Goal: Information Seeking & Learning: Check status

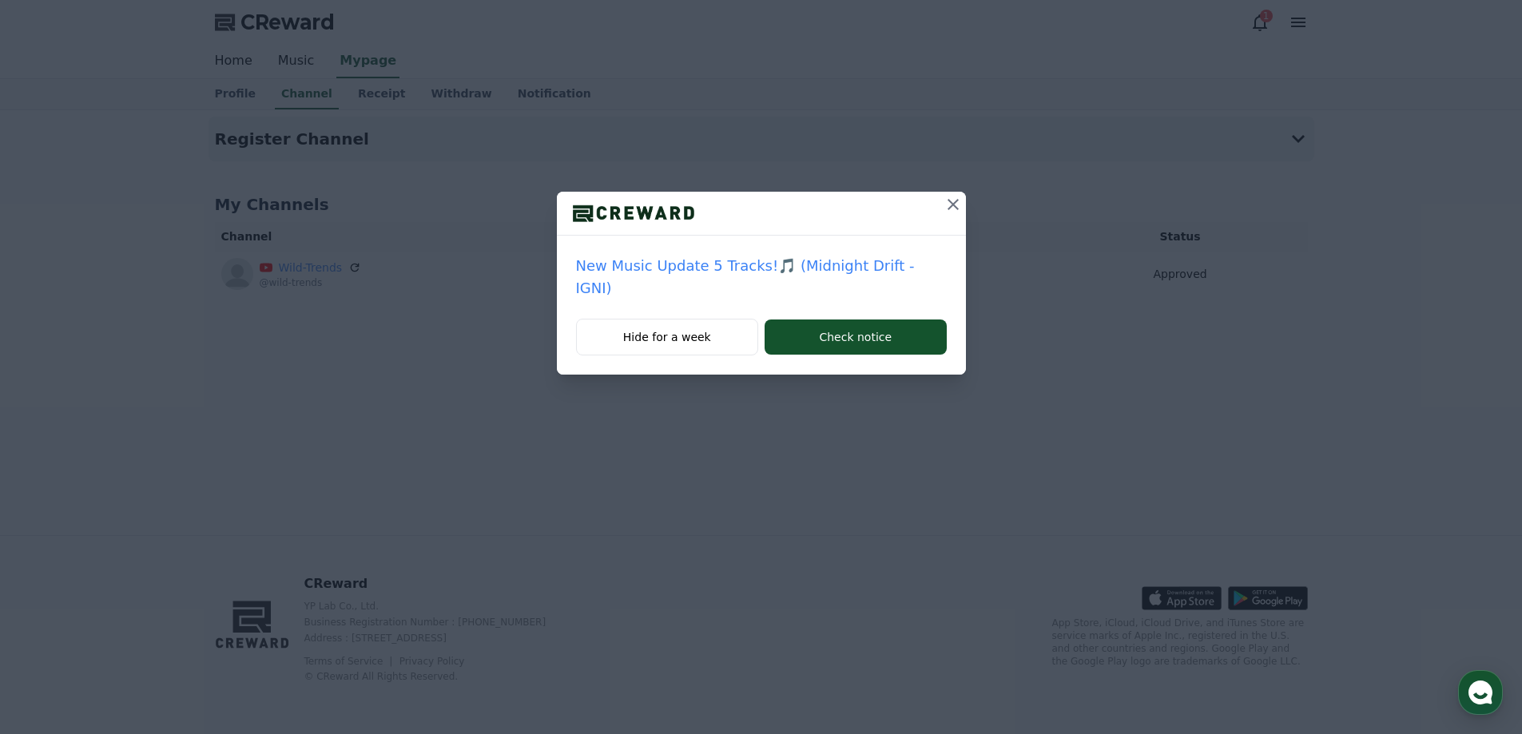
click at [943, 212] on icon at bounding box center [952, 204] width 19 height 19
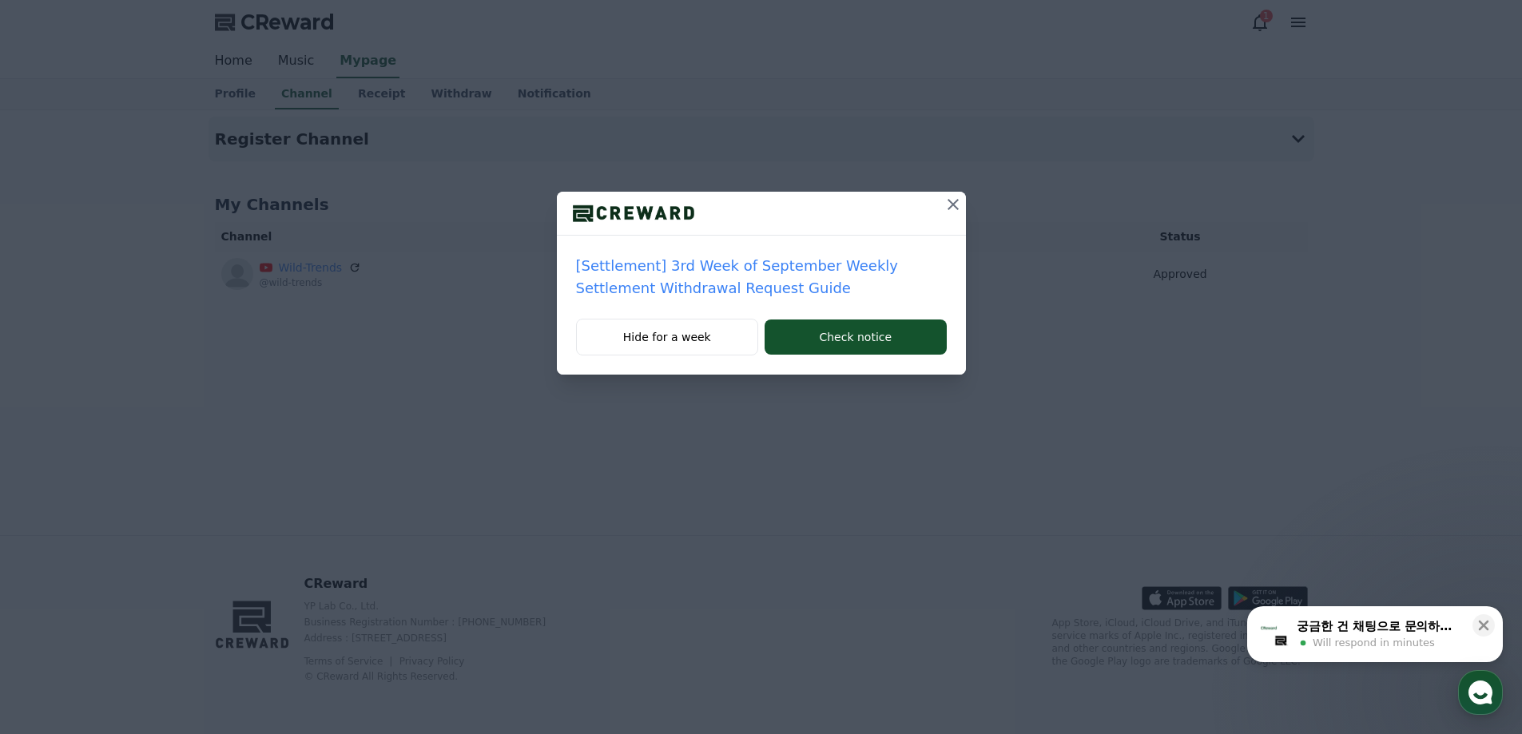
click at [954, 203] on icon at bounding box center [952, 204] width 11 height 11
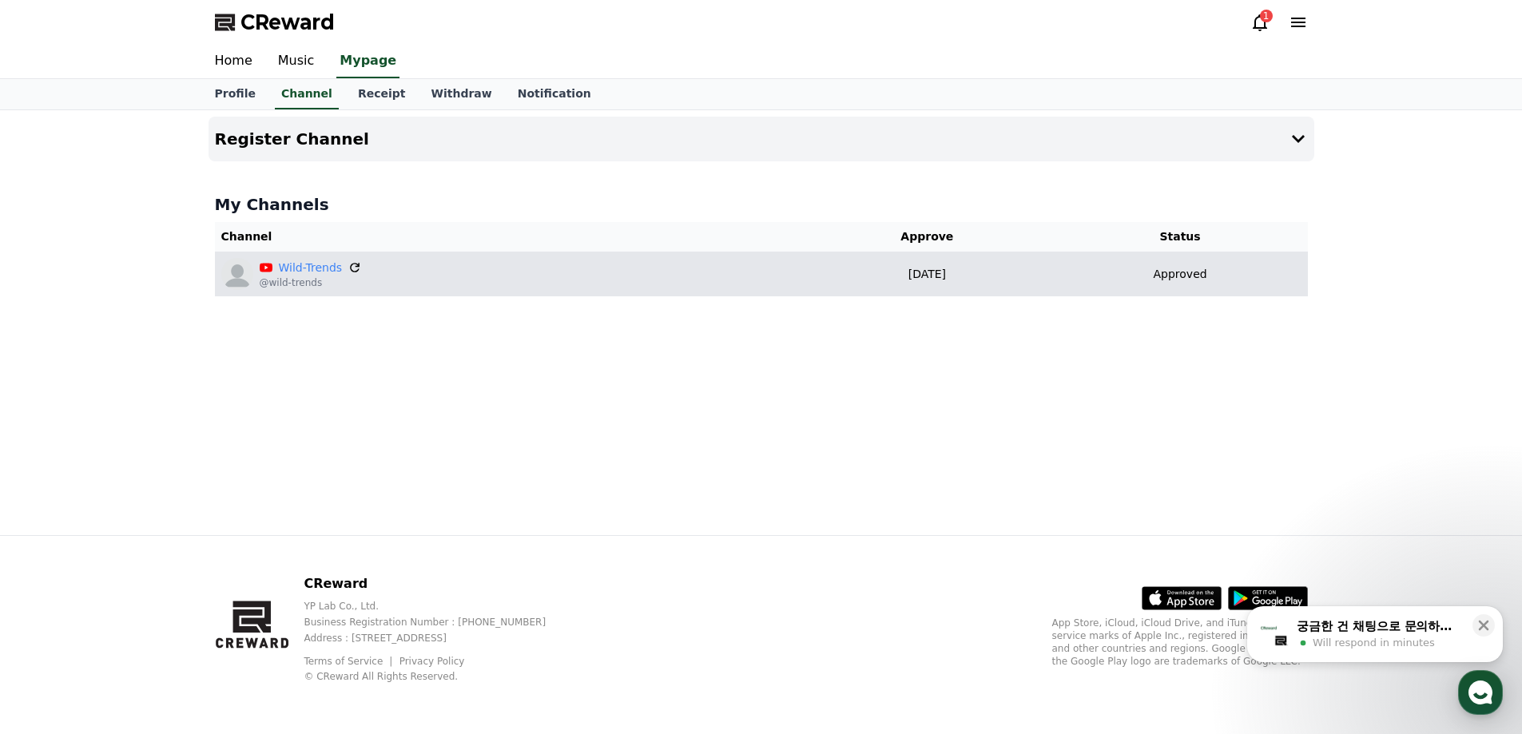
click at [350, 267] on icon at bounding box center [354, 267] width 14 height 14
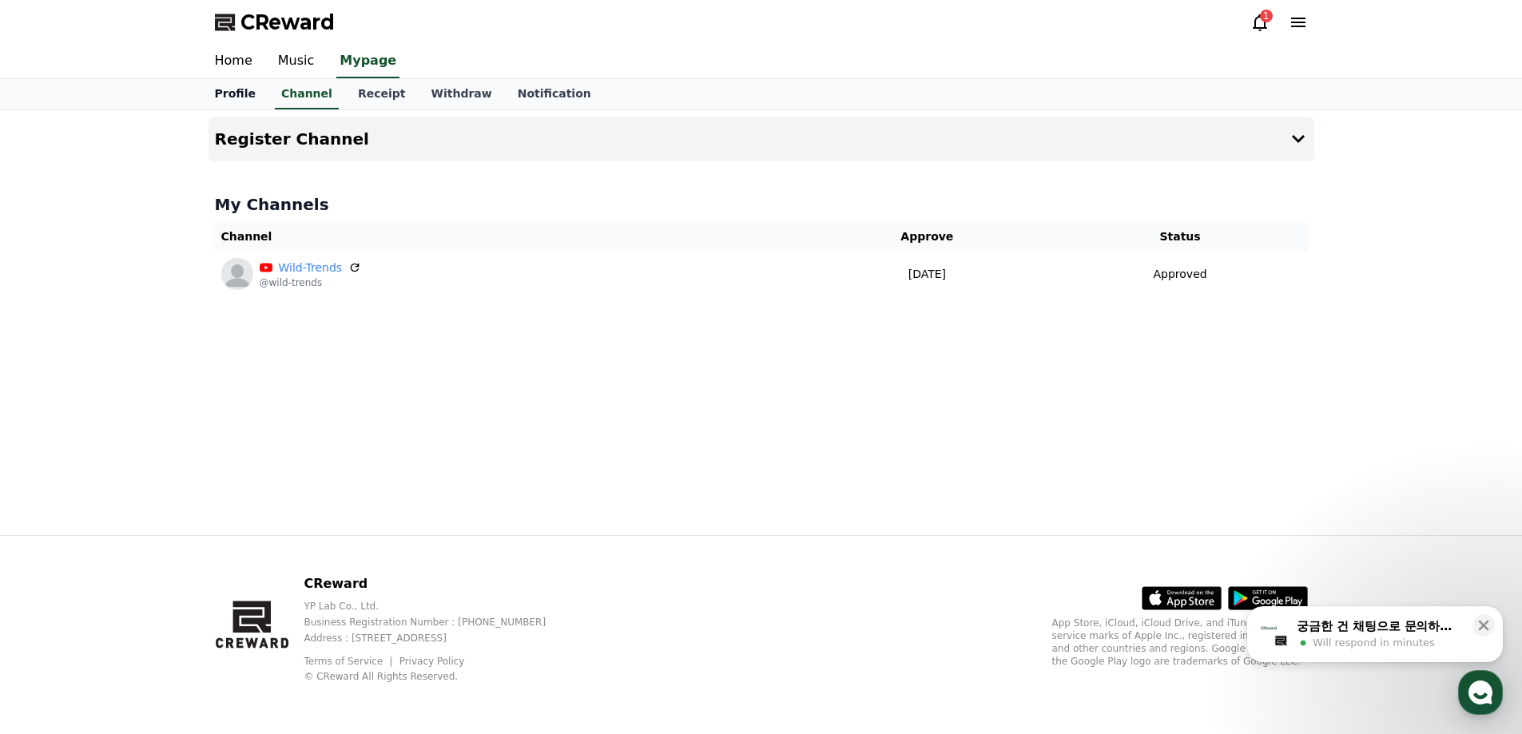
click at [244, 98] on link "Profile" at bounding box center [235, 94] width 66 height 30
select select "**********"
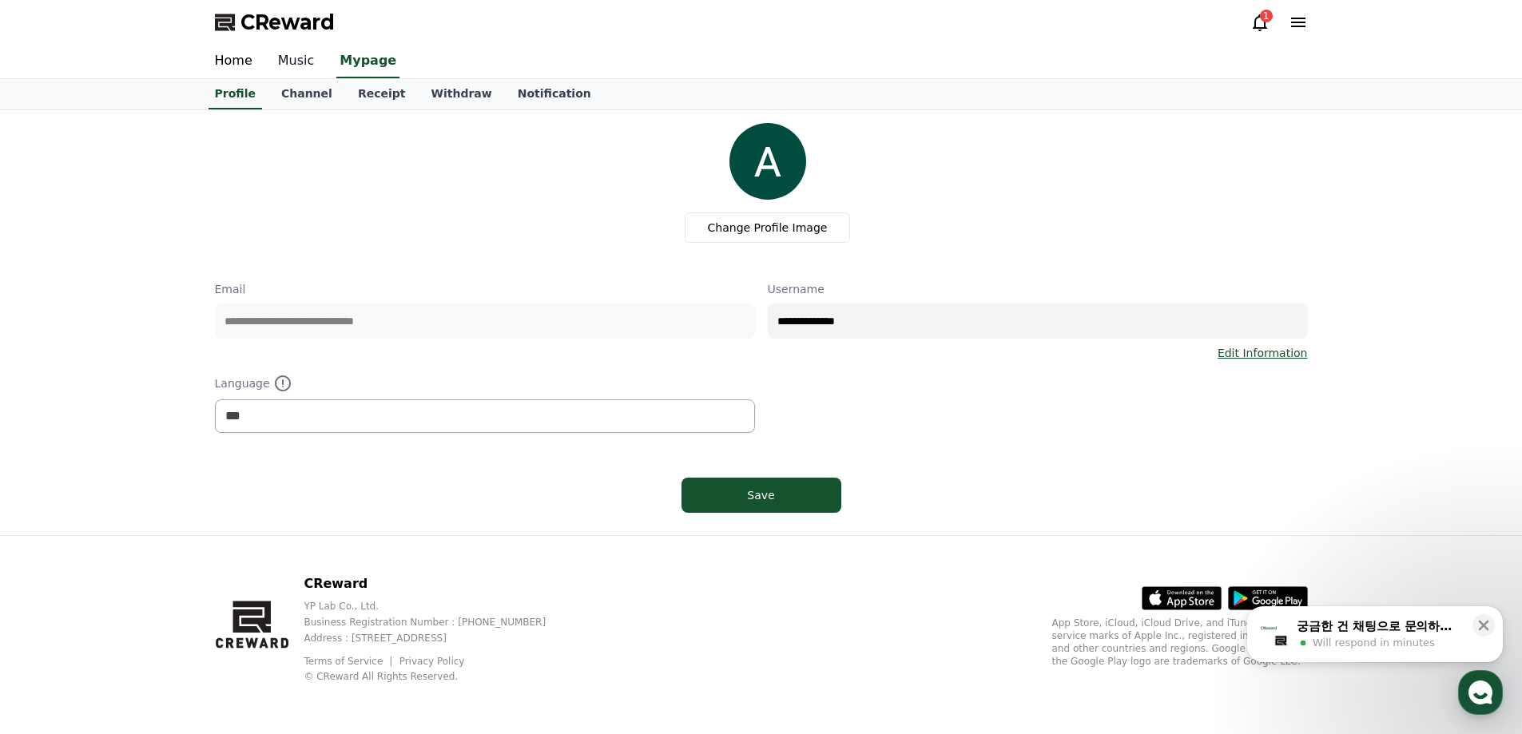
click at [272, 60] on link "Music" at bounding box center [296, 62] width 62 height 34
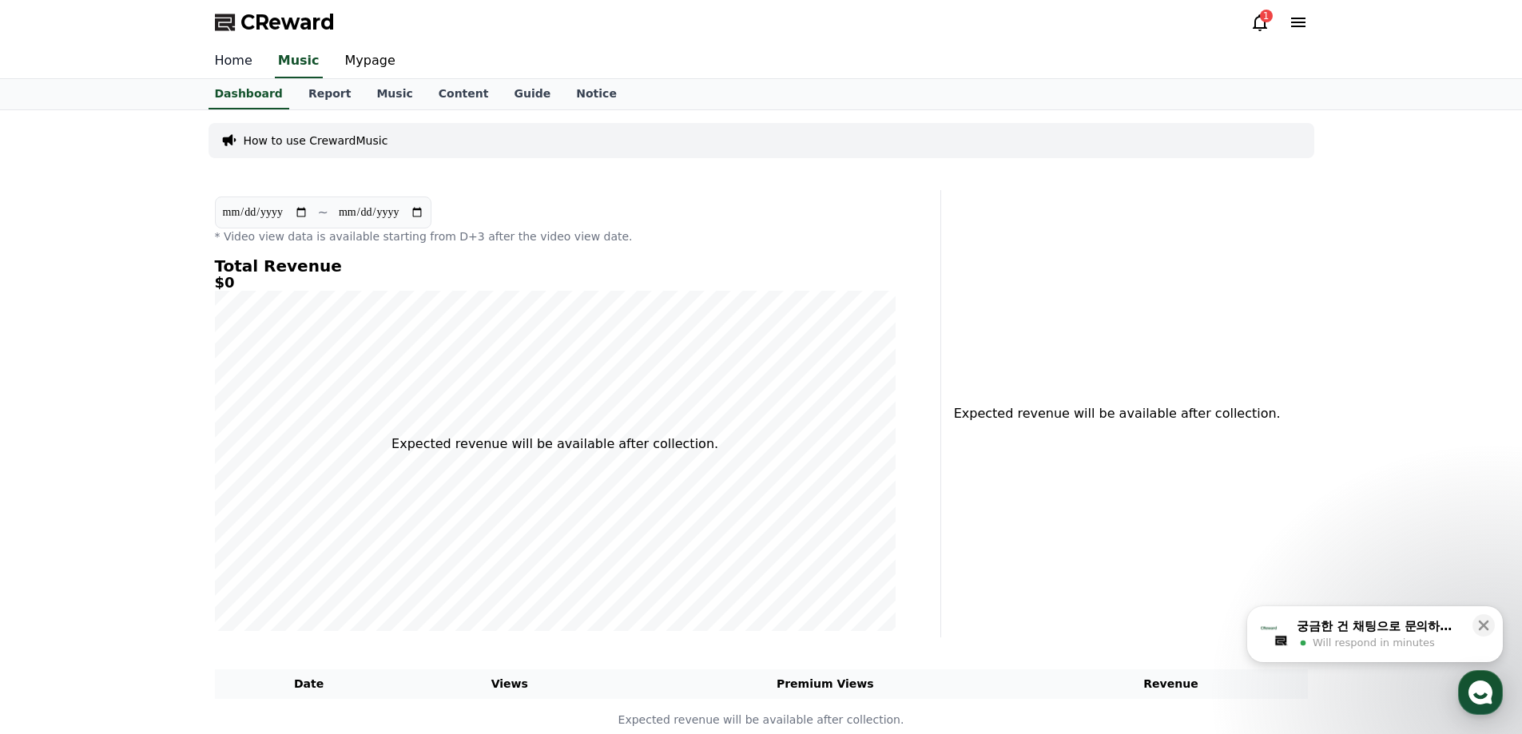
click at [241, 58] on link "Home" at bounding box center [233, 62] width 63 height 34
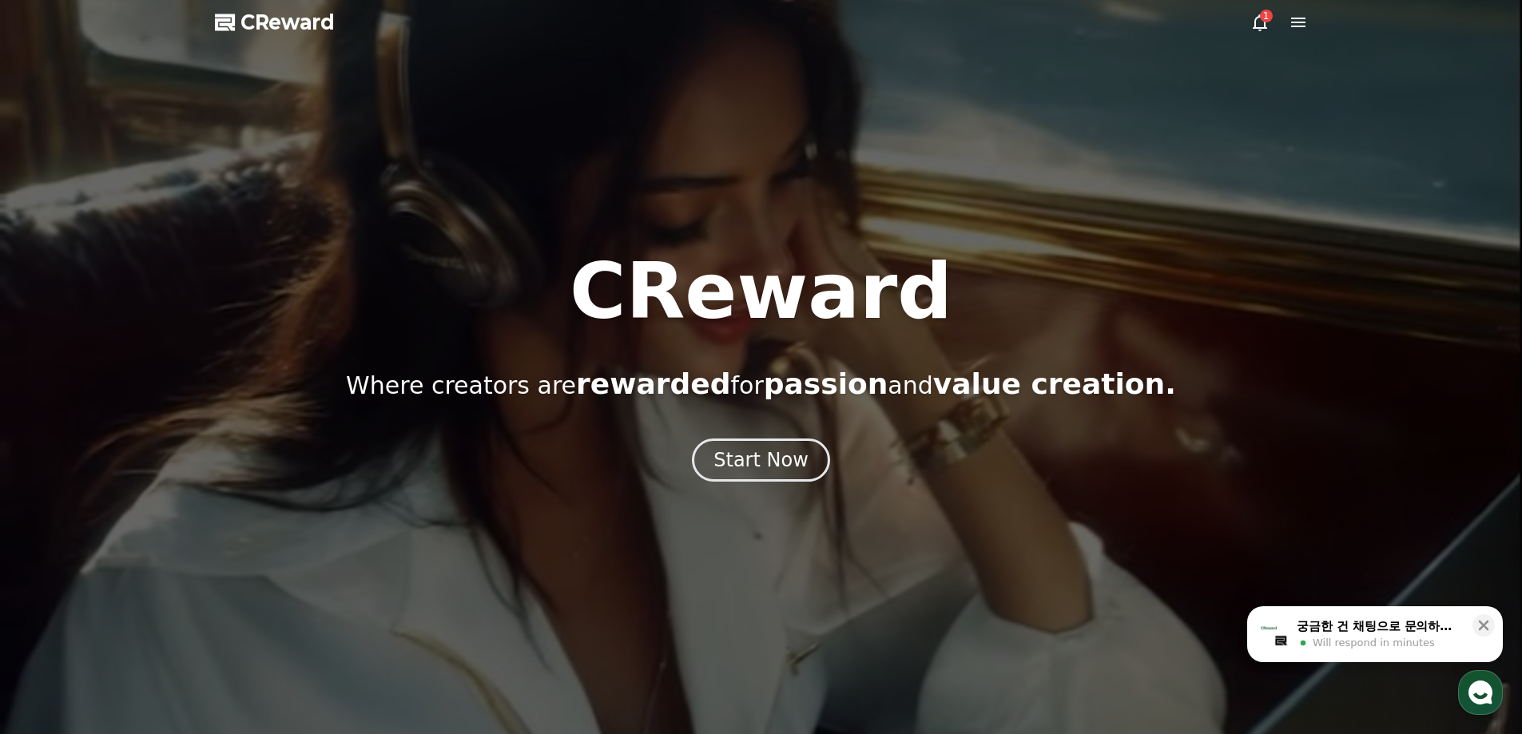
click at [1254, 19] on icon at bounding box center [1259, 22] width 19 height 19
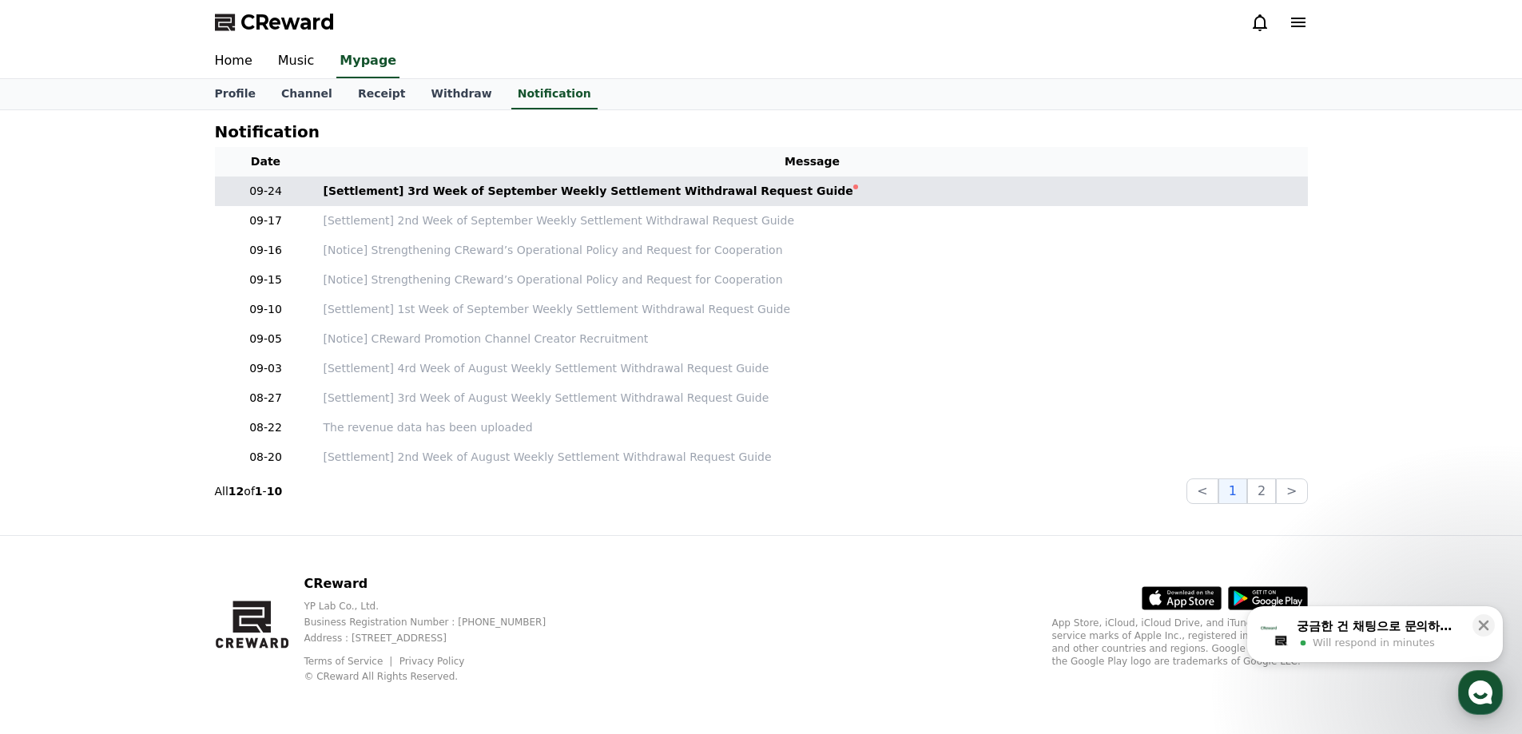
click at [424, 182] on td "[Settlement] 3rd Week of September Weekly Settlement Withdrawal Request Guide" at bounding box center [812, 192] width 991 height 30
click at [463, 186] on div "[Settlement] 3rd Week of September Weekly Settlement Withdrawal Request Guide" at bounding box center [589, 191] width 530 height 17
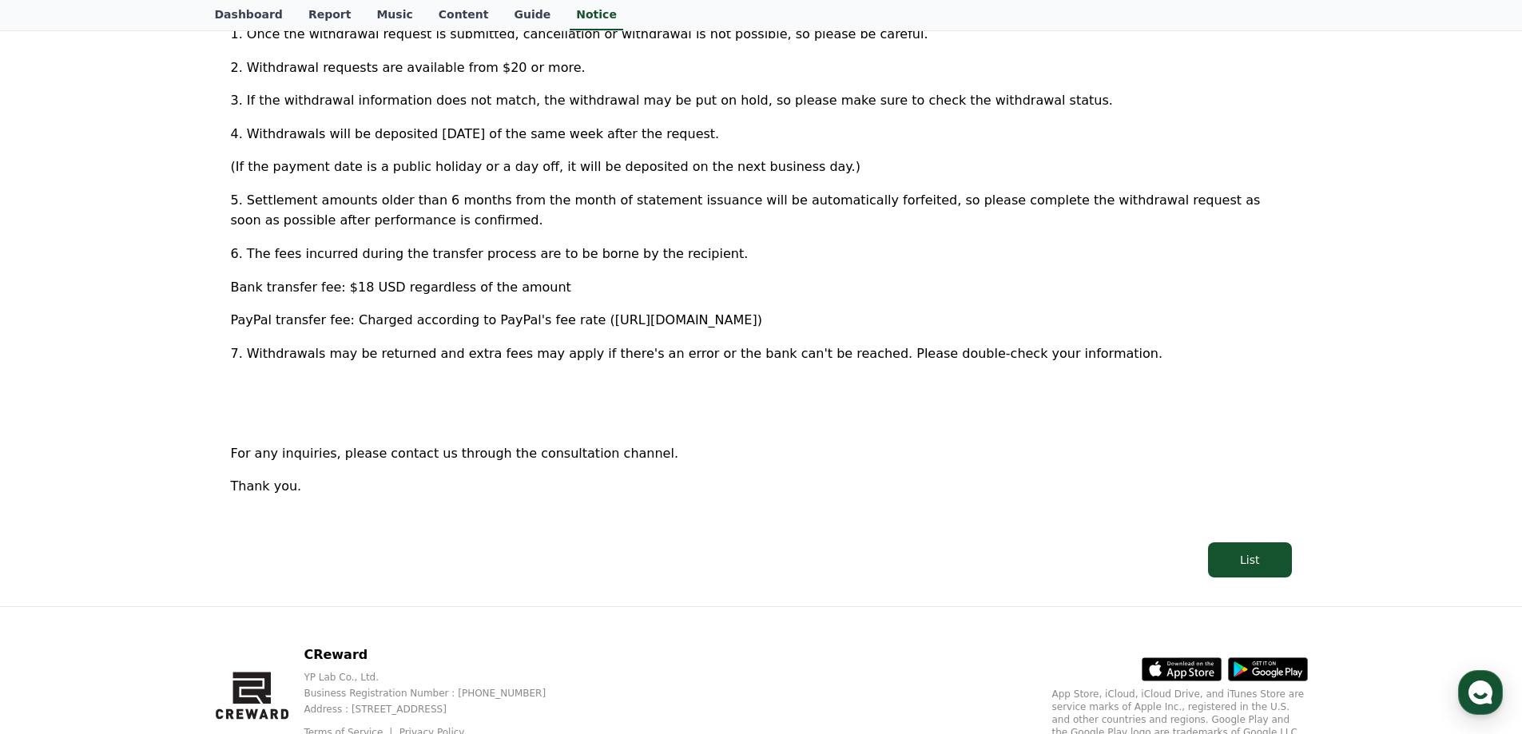
scroll to position [855, 0]
